Goal: Information Seeking & Learning: Learn about a topic

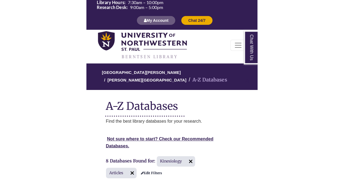
scroll to position [148, 2]
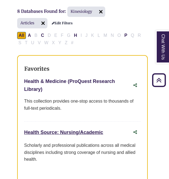
click at [69, 79] on link "Health & Medicine (ProQuest Research Library) This link opens in a new window" at bounding box center [69, 85] width 91 height 13
click at [78, 79] on link "Health & Medicine (ProQuest Research Library) This link opens in a new window" at bounding box center [69, 85] width 91 height 13
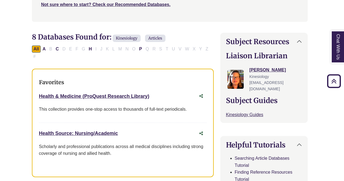
click at [84, 91] on div "Health & Medicine (ProQuest Research Library) This link opens in a new window" at bounding box center [123, 96] width 168 height 10
click at [87, 94] on link "Health & Medicine (ProQuest Research Library) This link opens in a new window" at bounding box center [94, 96] width 110 height 5
click at [116, 91] on div "Health & Medicine (ProQuest Research Library) This link opens in a new window" at bounding box center [123, 96] width 168 height 10
click at [120, 94] on link "Health & Medicine (ProQuest Research Library) This link opens in a new window" at bounding box center [94, 96] width 110 height 5
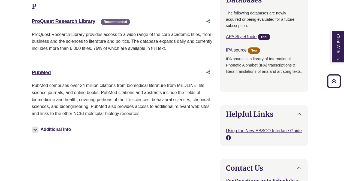
scroll to position [601, 2]
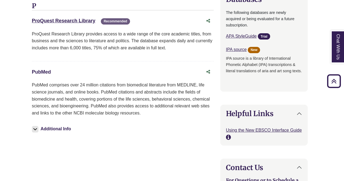
click at [46, 69] on link "PubMed This link opens in a new window" at bounding box center [41, 71] width 19 height 5
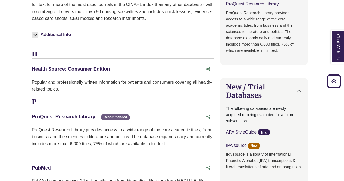
scroll to position [503, 2]
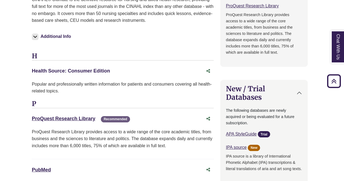
click at [92, 68] on link "Health Source: Consumer Edition This link opens in a new window" at bounding box center [71, 70] width 78 height 5
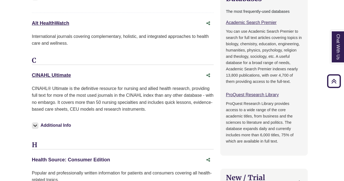
scroll to position [413, 2]
click at [65, 73] on link "CINAHL Ultimate This link opens in a new window" at bounding box center [51, 75] width 39 height 5
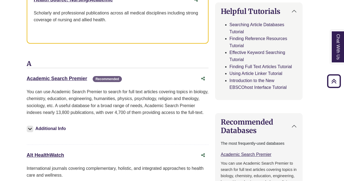
scroll to position [282, 0]
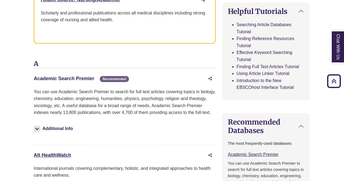
click at [75, 76] on link "Academic Search Premier This link opens in a new window" at bounding box center [64, 78] width 61 height 5
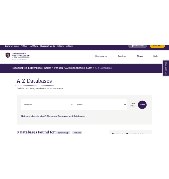
scroll to position [0, 0]
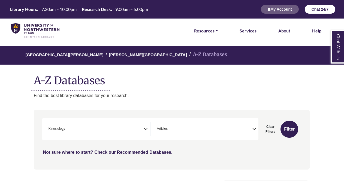
click at [169, 8] on button "Chat 24/7" at bounding box center [320, 9] width 31 height 9
